Goal: Check status: Check status

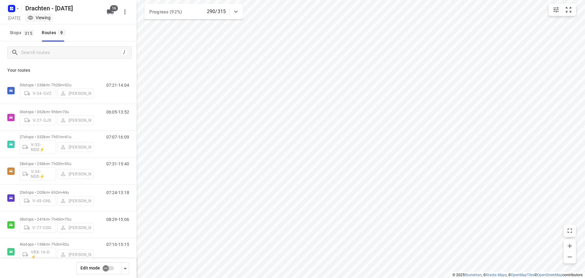
scroll to position [66, 0]
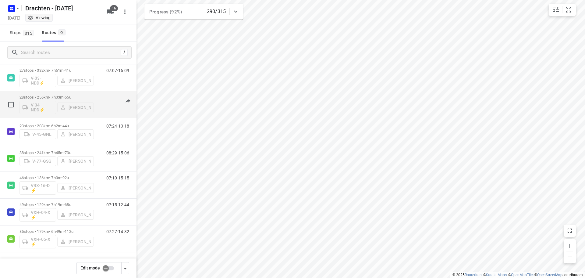
click at [71, 95] on span "55u" at bounding box center [68, 97] width 6 height 5
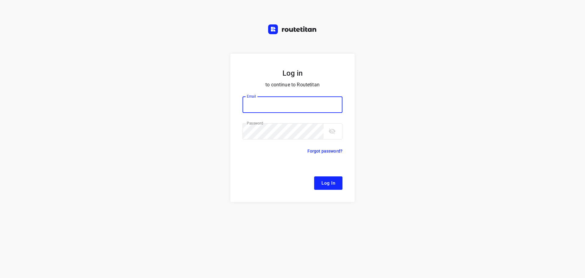
type input "[EMAIL_ADDRESS][DOMAIN_NAME]"
click at [329, 182] on span "Log In" at bounding box center [329, 183] width 14 height 8
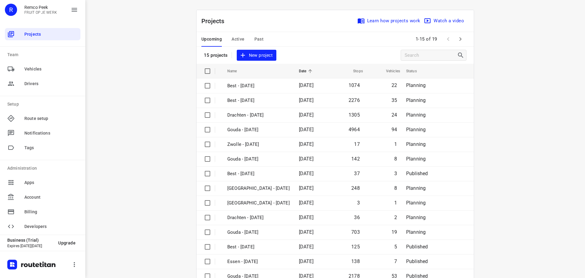
click at [237, 40] on span "Active" at bounding box center [238, 39] width 13 height 8
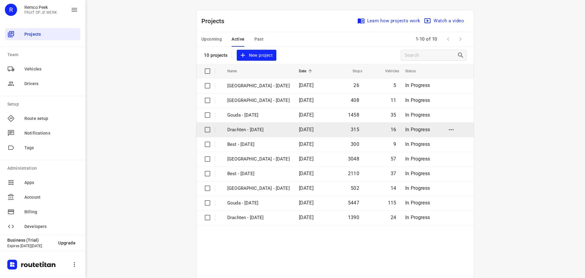
click at [246, 129] on p "Drachten - [DATE]" at bounding box center [258, 129] width 62 height 7
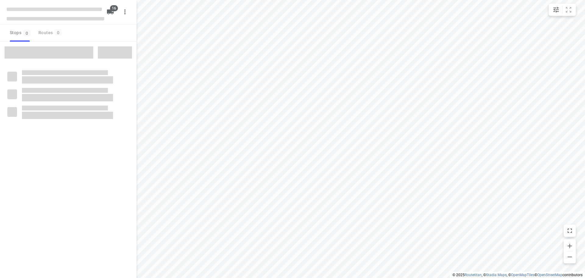
checkbox input "true"
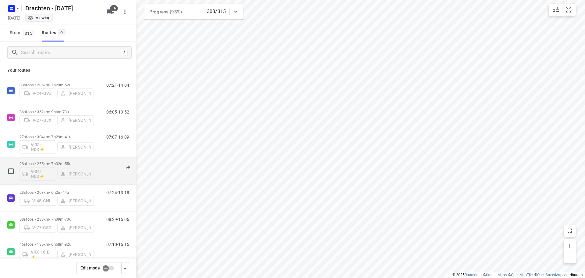
click at [56, 164] on p "28 stops • 255km • 7h32m • 55u" at bounding box center [57, 163] width 74 height 5
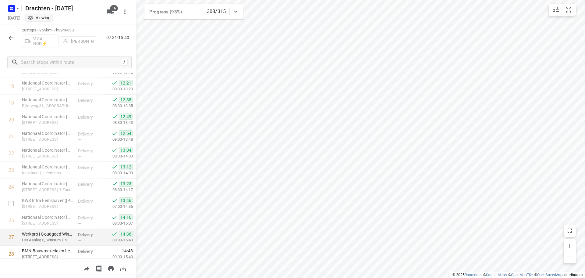
scroll to position [332, 0]
